Goal: Task Accomplishment & Management: Complete application form

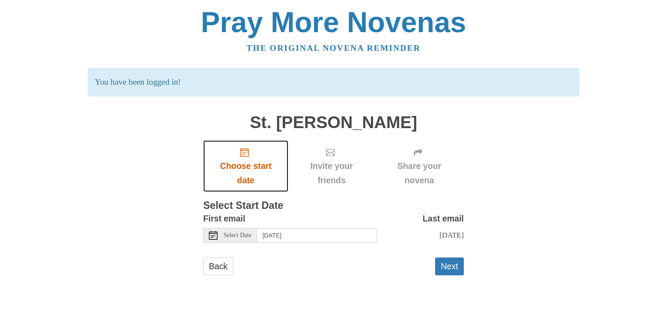
drag, startPoint x: 0, startPoint y: 0, endPoint x: 279, endPoint y: 155, distance: 319.5
click at [279, 155] on link "Choose start date" at bounding box center [245, 166] width 85 height 52
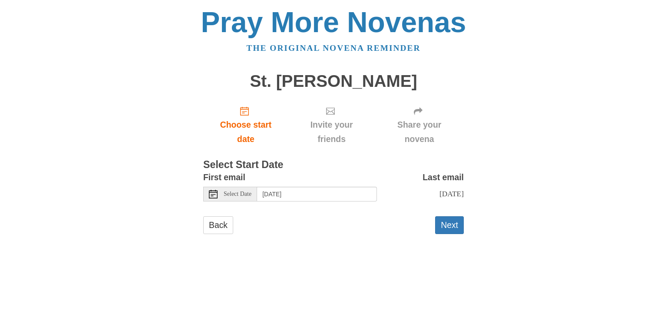
click at [240, 194] on span "Select Date" at bounding box center [238, 194] width 28 height 6
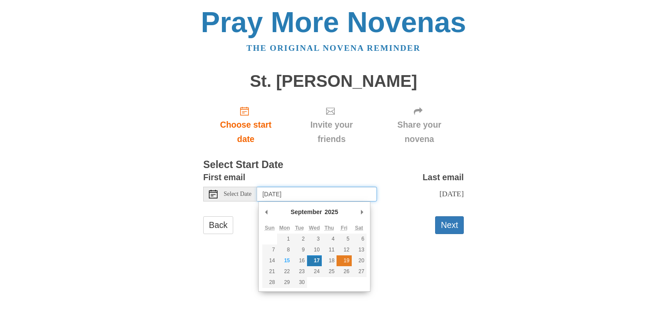
type input "Friday, September 19th"
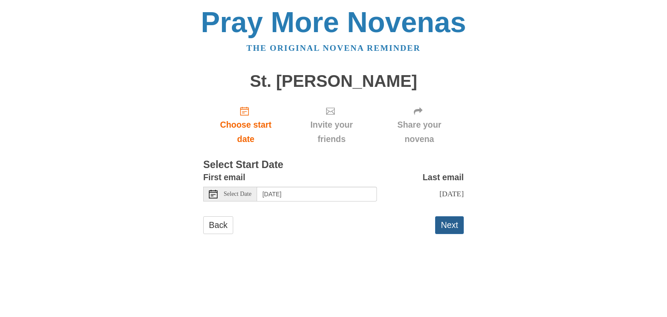
click at [449, 229] on button "Next" at bounding box center [449, 225] width 29 height 18
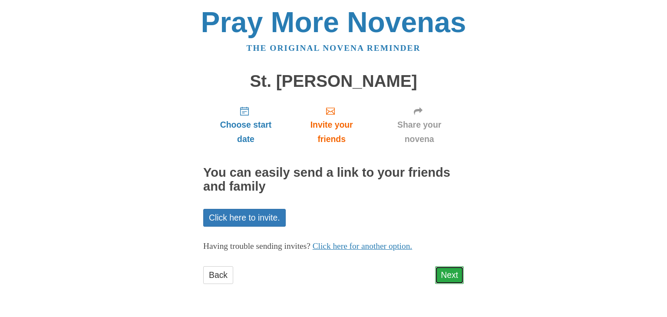
click at [455, 275] on link "Next" at bounding box center [449, 275] width 29 height 18
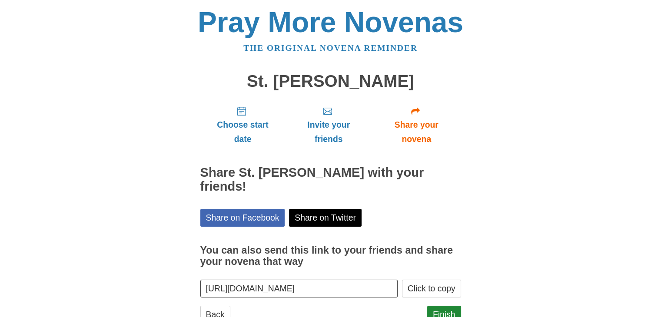
scroll to position [17, 0]
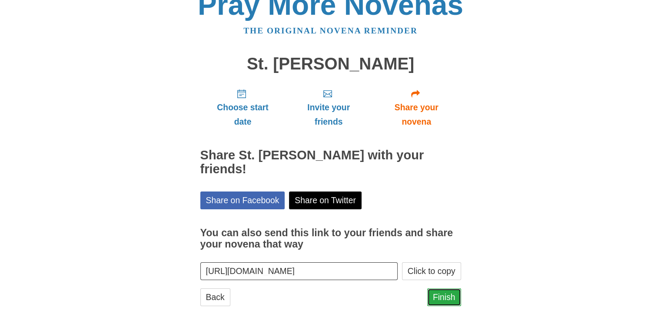
click at [446, 288] on link "Finish" at bounding box center [444, 297] width 34 height 18
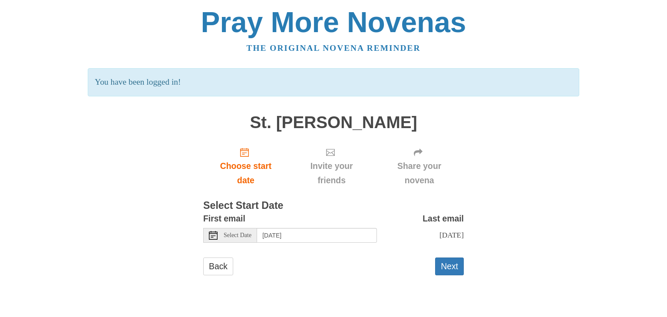
click at [249, 230] on div "Select Date" at bounding box center [230, 235] width 54 height 15
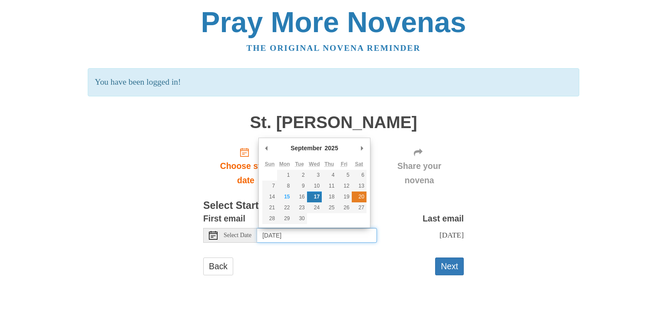
type input "Saturday, September 20th"
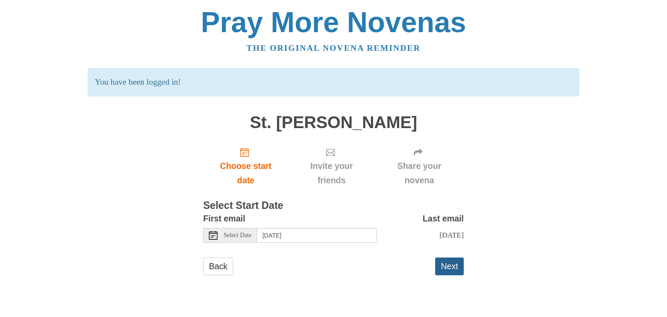
click at [451, 270] on button "Next" at bounding box center [449, 267] width 29 height 18
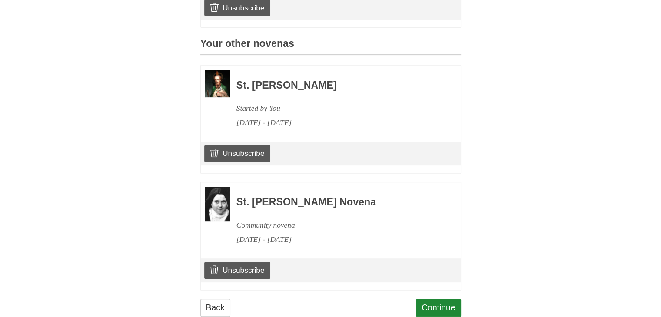
scroll to position [388, 0]
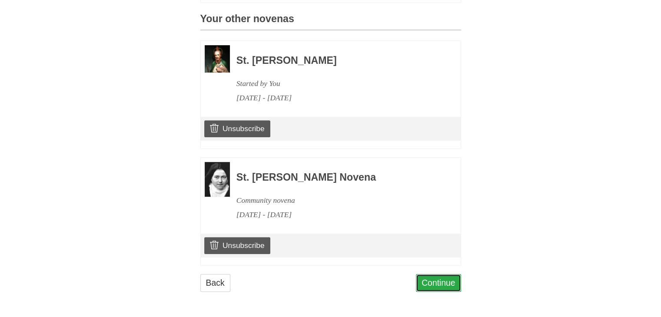
click at [447, 282] on link "Continue" at bounding box center [438, 283] width 45 height 18
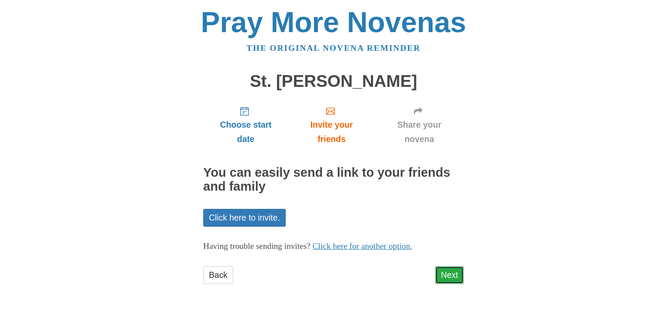
click at [453, 272] on link "Next" at bounding box center [449, 275] width 29 height 18
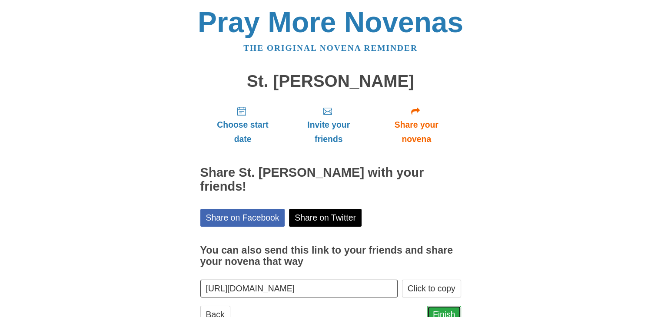
click at [440, 306] on link "Finish" at bounding box center [444, 315] width 34 height 18
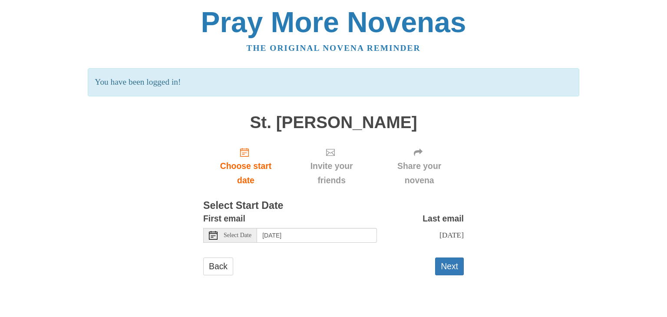
click at [245, 235] on span "Select Date" at bounding box center [238, 235] width 28 height 6
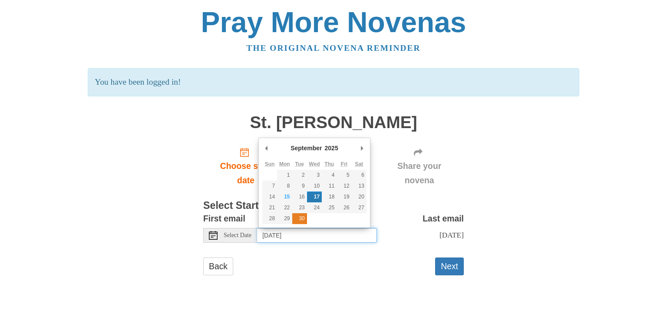
type input "Tuesday, September 30th"
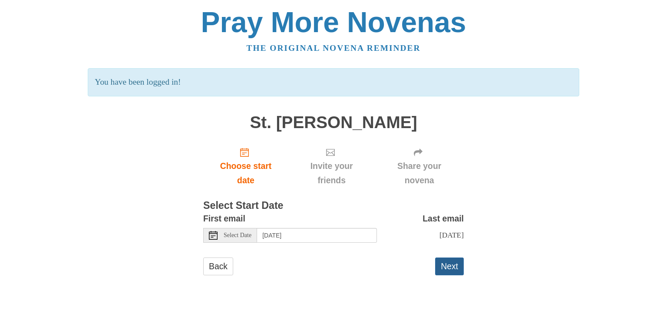
click at [455, 268] on button "Next" at bounding box center [449, 267] width 29 height 18
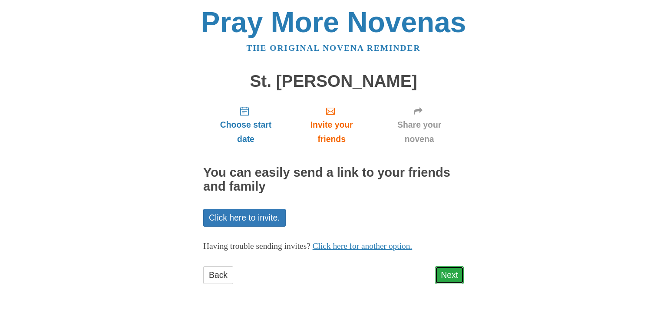
click at [452, 274] on link "Next" at bounding box center [449, 275] width 29 height 18
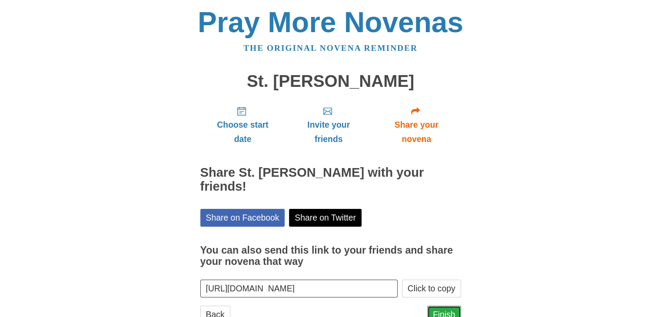
click at [441, 306] on link "Finish" at bounding box center [444, 315] width 34 height 18
